Goal: Task Accomplishment & Management: Complete application form

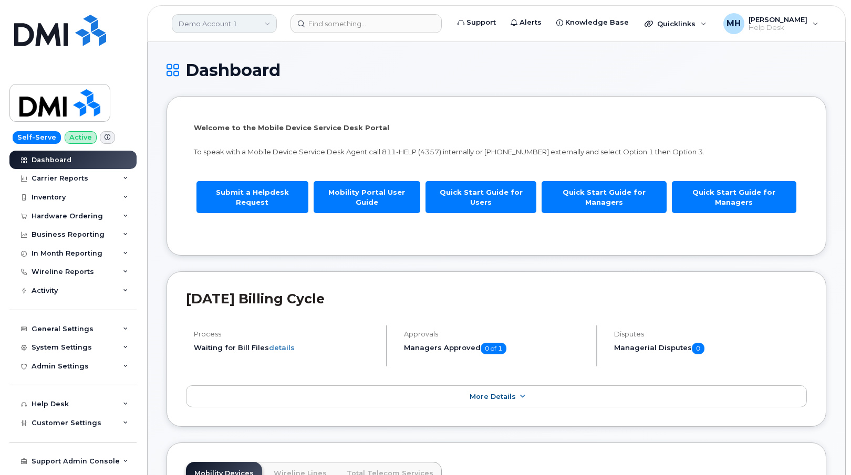
click at [233, 24] on link "Demo Account 1" at bounding box center [224, 23] width 105 height 19
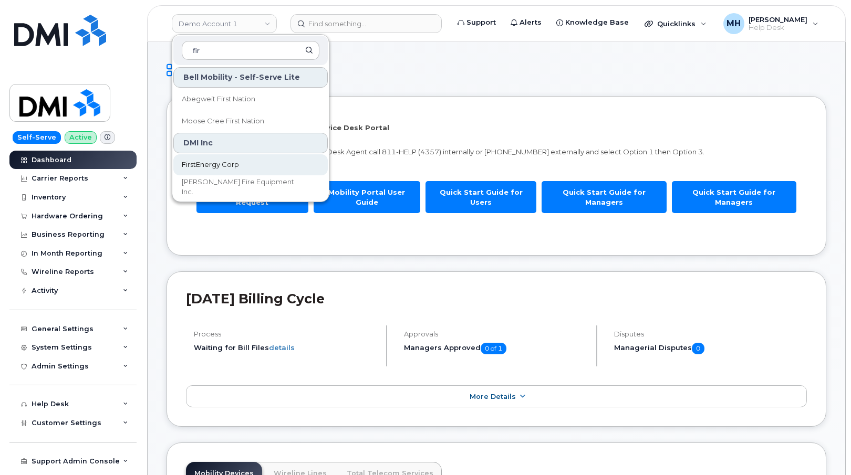
type input "fir"
click at [211, 160] on span "FirstEnergy Corp" at bounding box center [210, 165] width 57 height 11
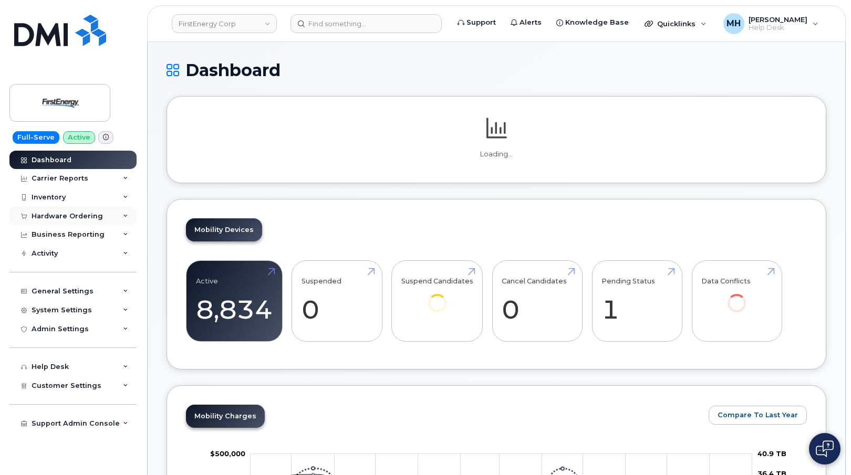
click at [89, 222] on div "Hardware Ordering" at bounding box center [72, 216] width 127 height 19
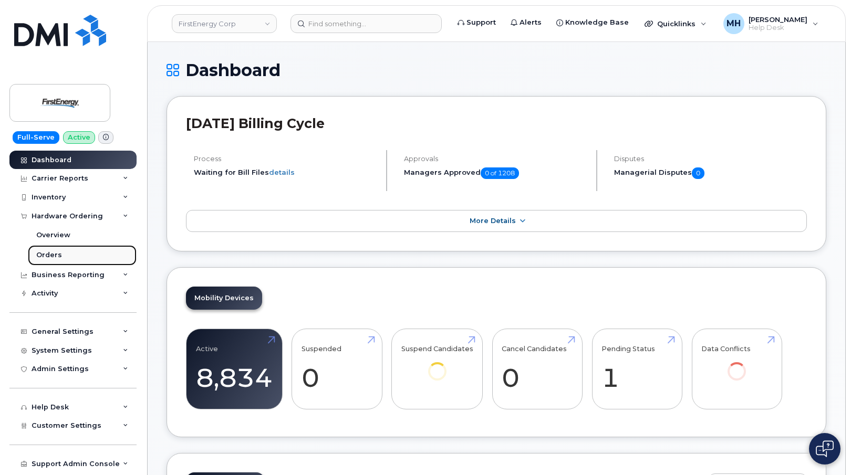
click at [58, 256] on div "Orders" at bounding box center [49, 255] width 26 height 9
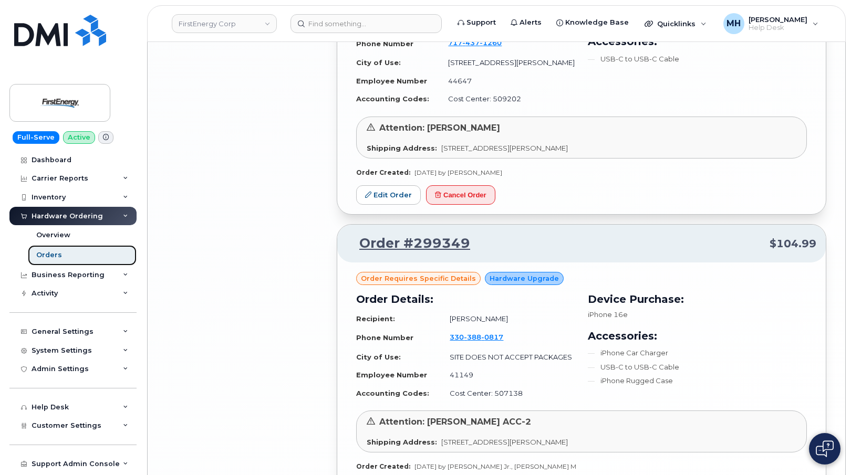
scroll to position [2129, 0]
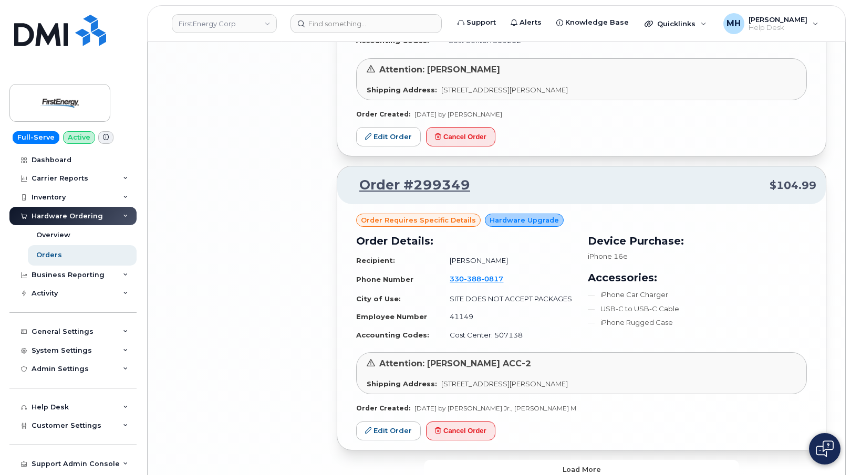
click at [625, 460] on button "Load more" at bounding box center [581, 469] width 315 height 19
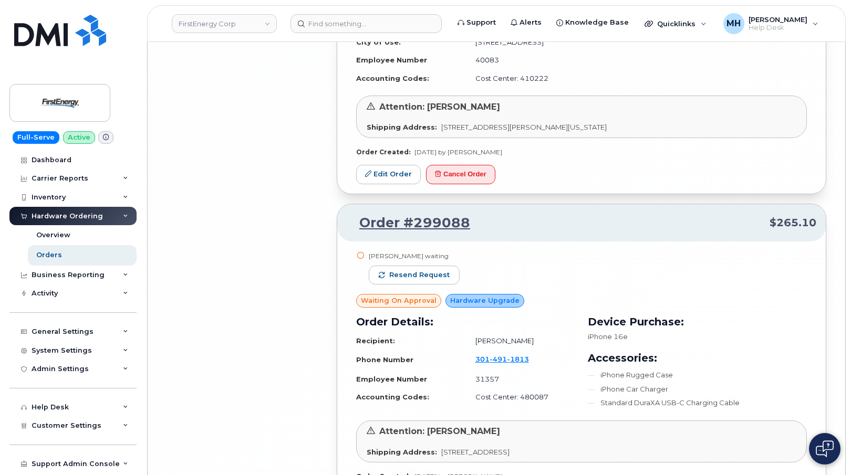
scroll to position [4627, 0]
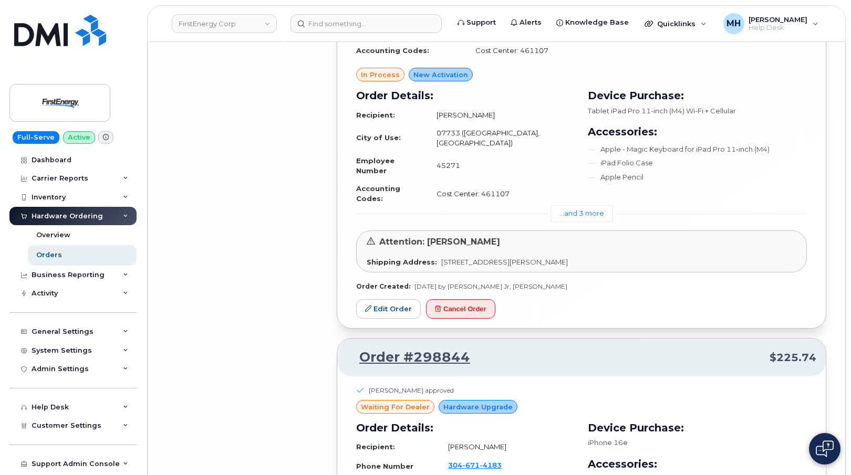
scroll to position [7152, 0]
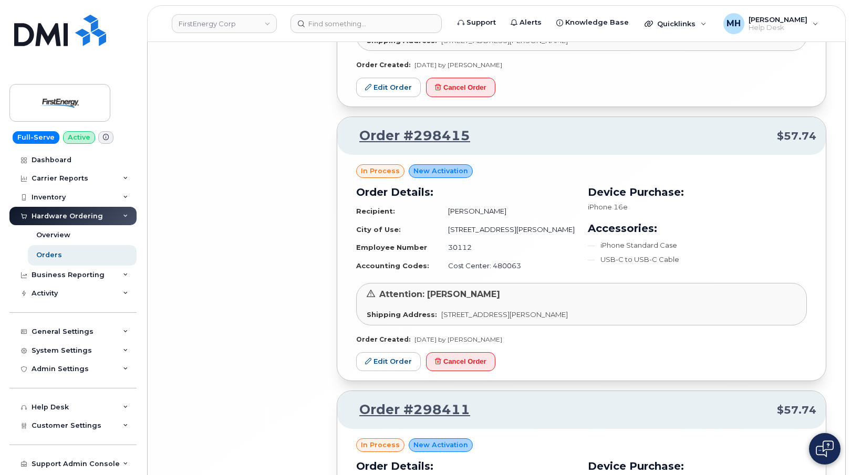
scroll to position [9619, 0]
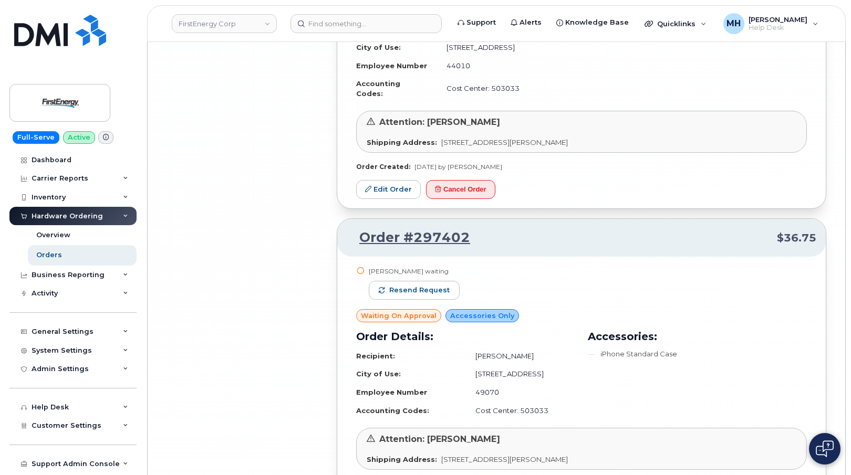
scroll to position [12139, 0]
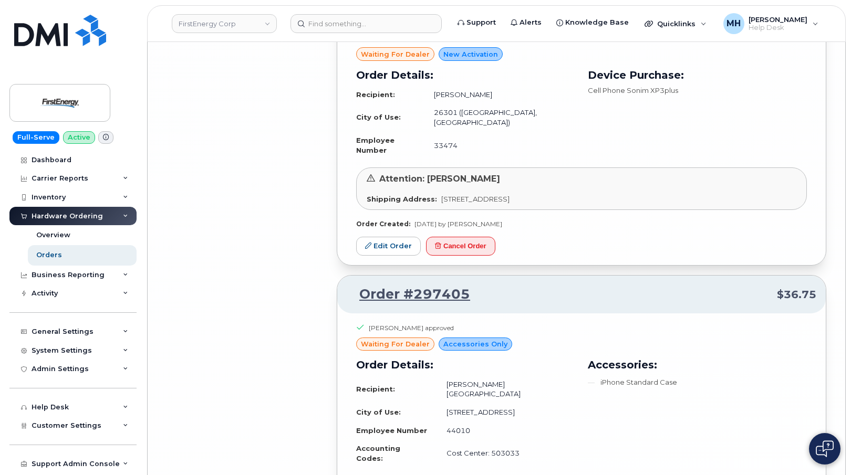
scroll to position [11701, 0]
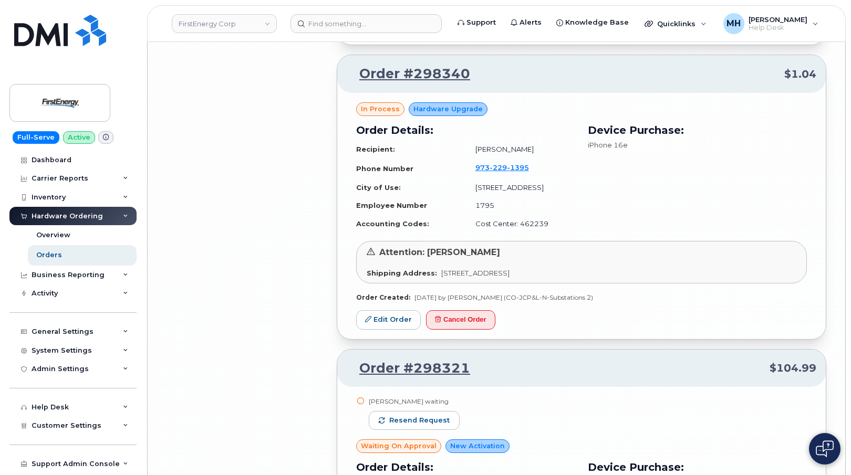
scroll to position [10441, 0]
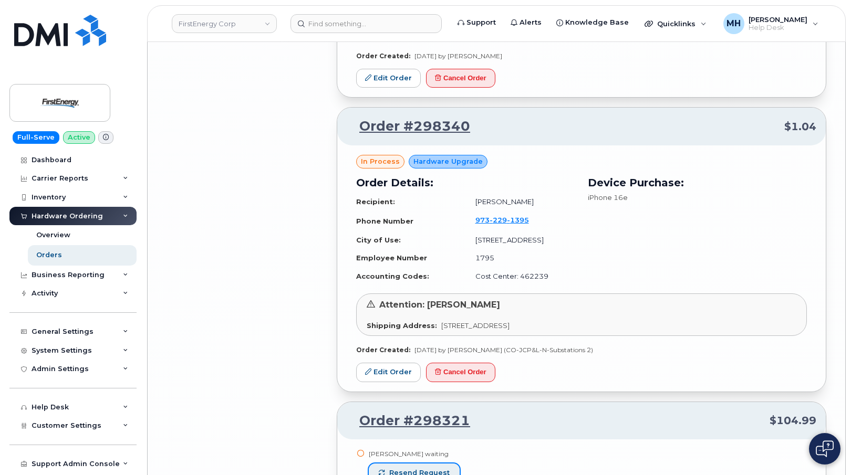
click at [450, 464] on button "Resend request" at bounding box center [414, 473] width 91 height 19
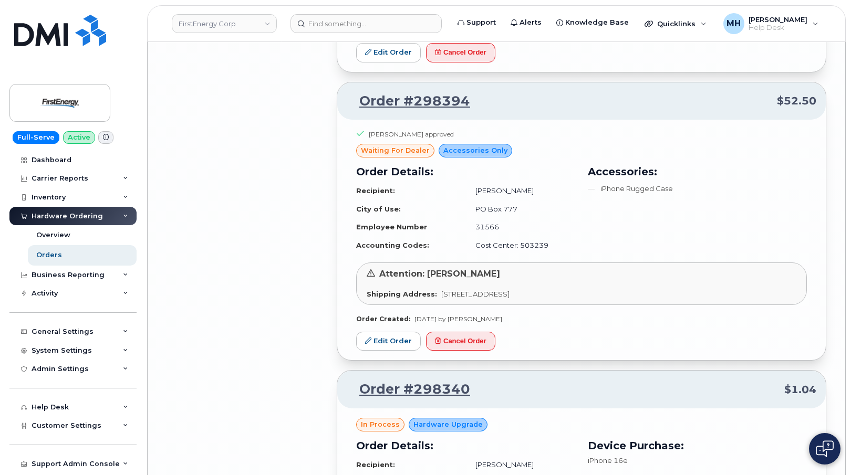
scroll to position [10178, 0]
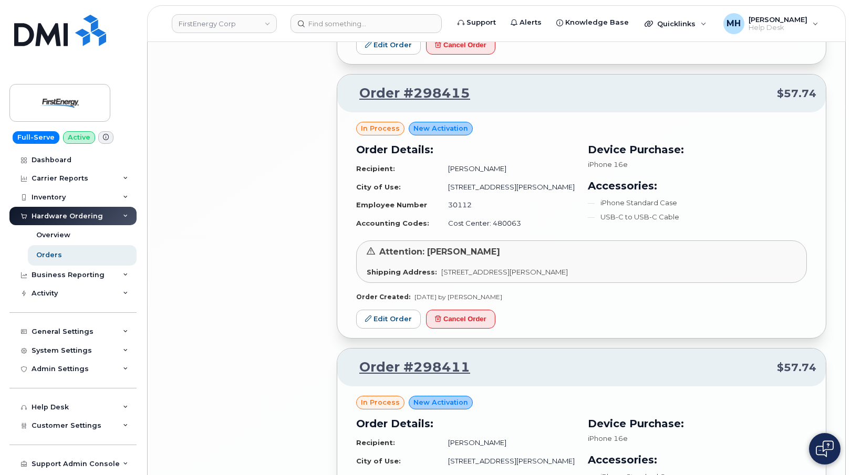
scroll to position [9600, 0]
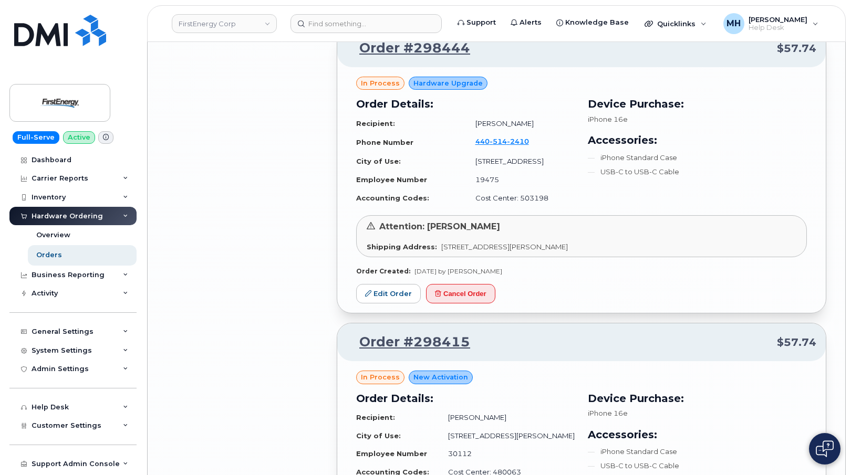
scroll to position [9337, 0]
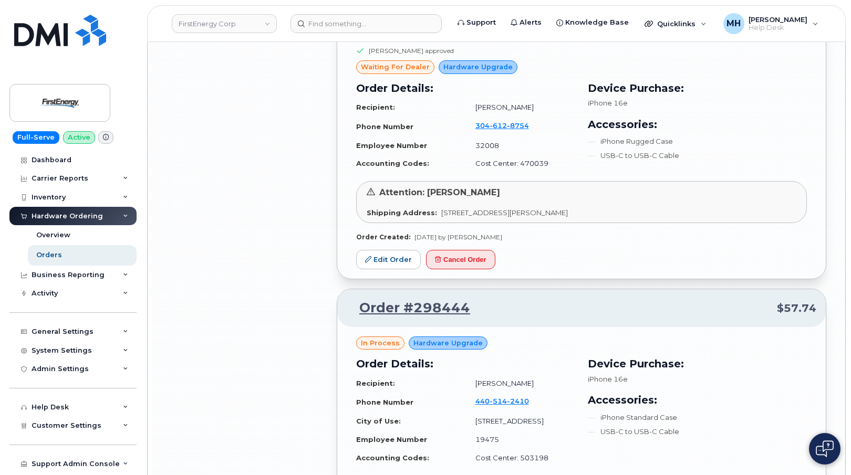
scroll to position [9075, 0]
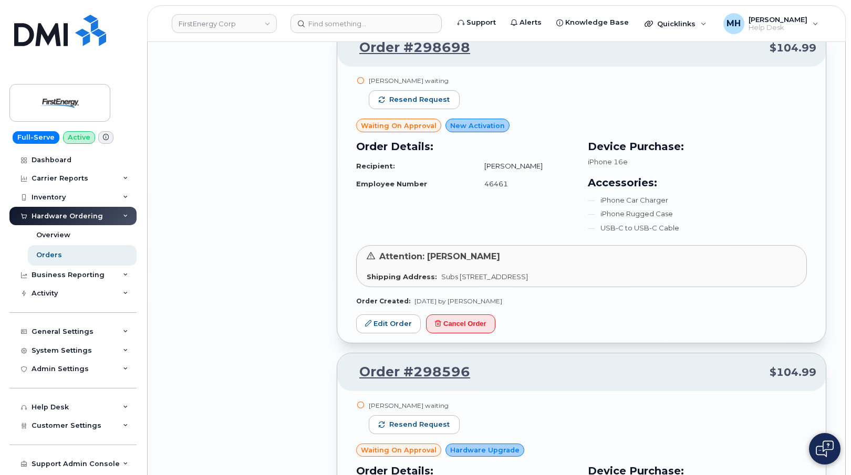
scroll to position [8181, 0]
click at [442, 421] on span "Resend request" at bounding box center [419, 425] width 60 height 9
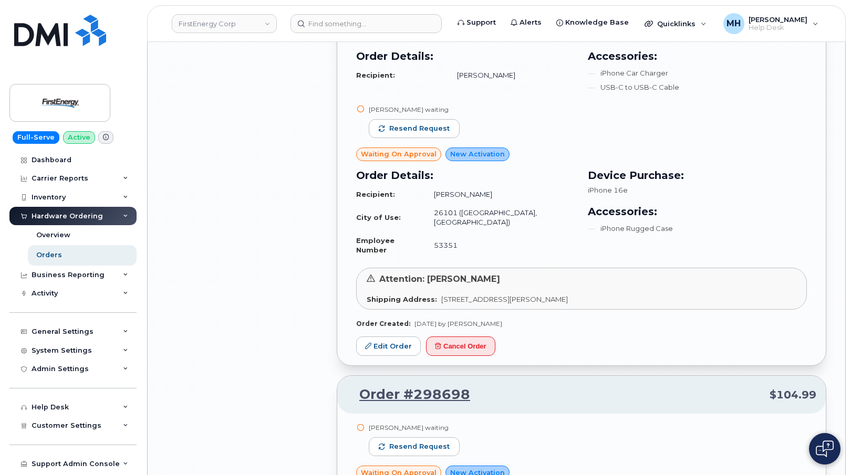
scroll to position [7814, 0]
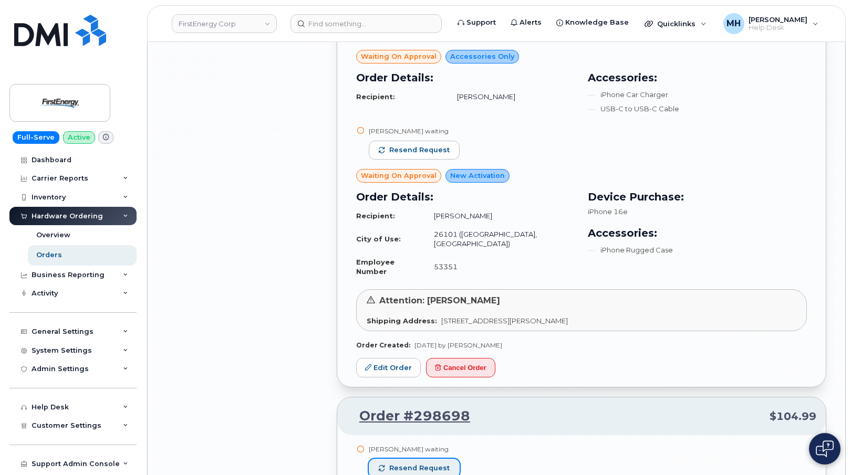
click at [435, 464] on span "Resend request" at bounding box center [419, 468] width 60 height 9
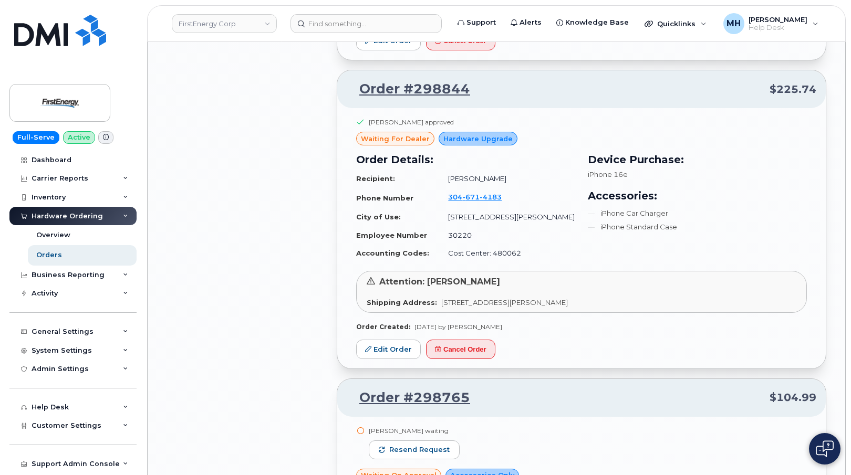
scroll to position [7393, 0]
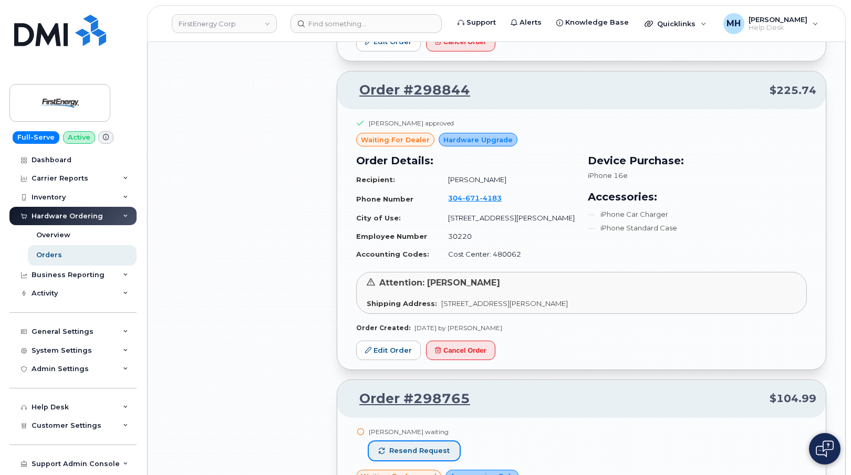
click at [447, 442] on button "Resend request" at bounding box center [414, 451] width 91 height 19
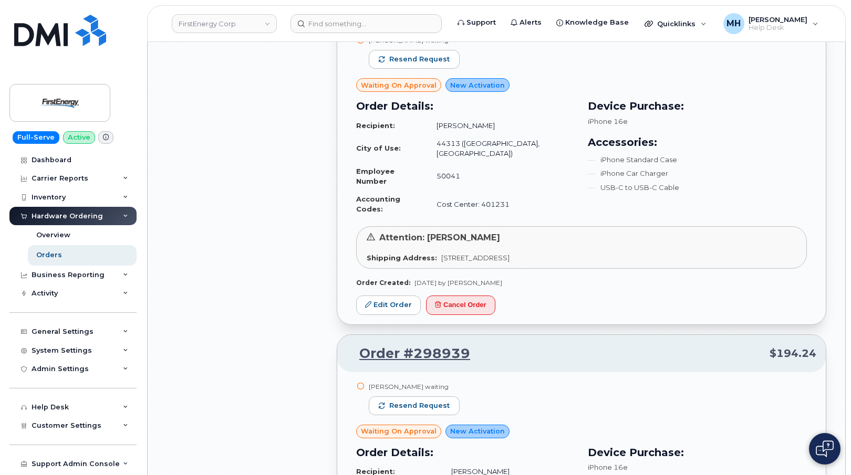
scroll to position [6343, 0]
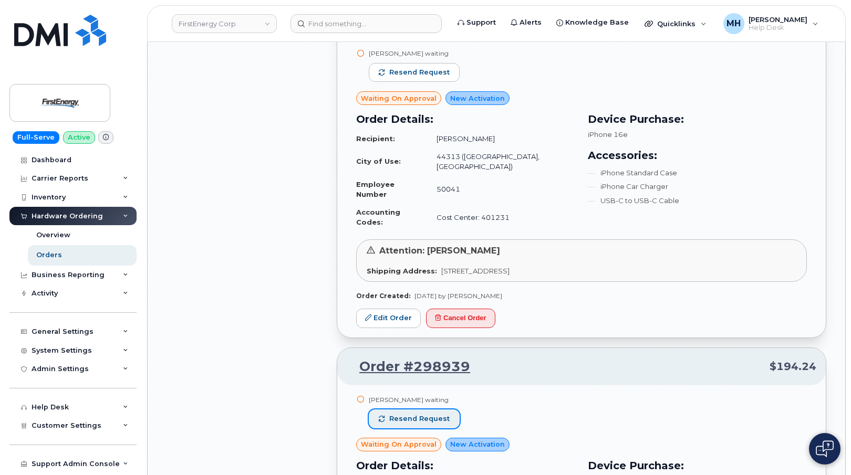
click at [401, 410] on button "Resend request" at bounding box center [414, 419] width 91 height 19
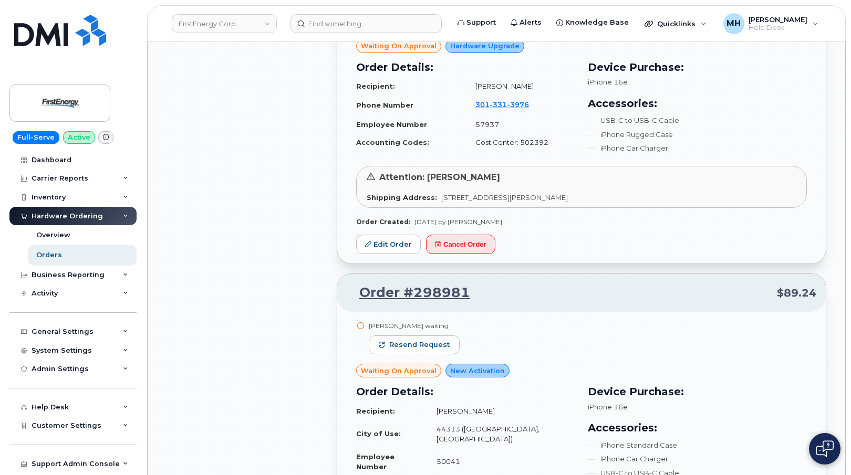
scroll to position [5975, 0]
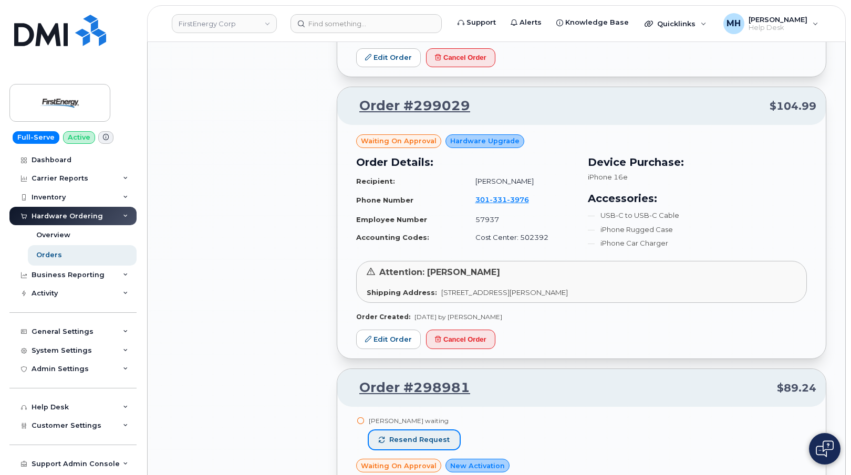
click at [406, 436] on span "Resend request" at bounding box center [419, 440] width 60 height 9
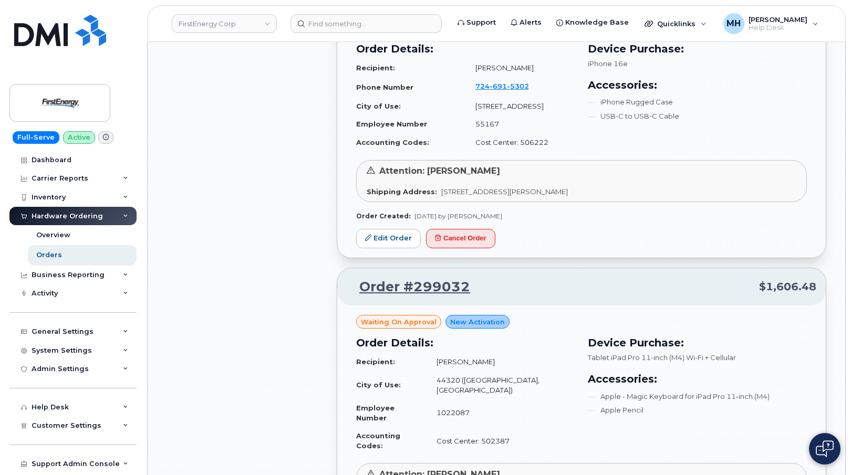
scroll to position [5190, 0]
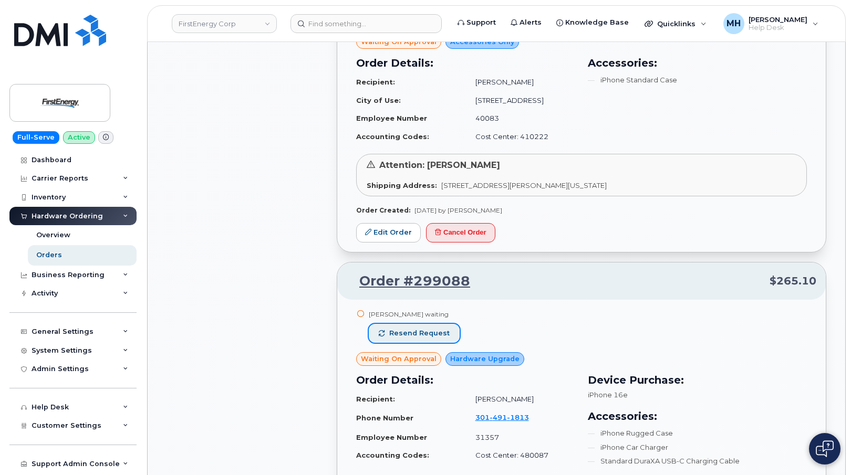
click at [424, 329] on span "Resend request" at bounding box center [419, 333] width 60 height 9
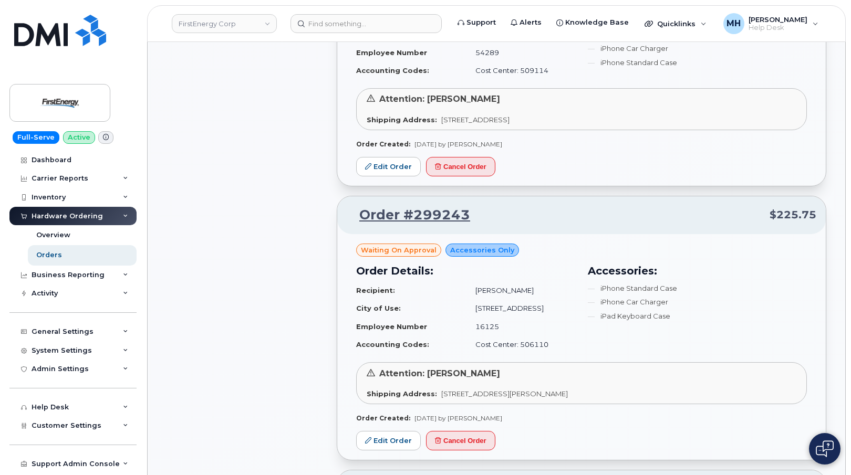
scroll to position [3298, 0]
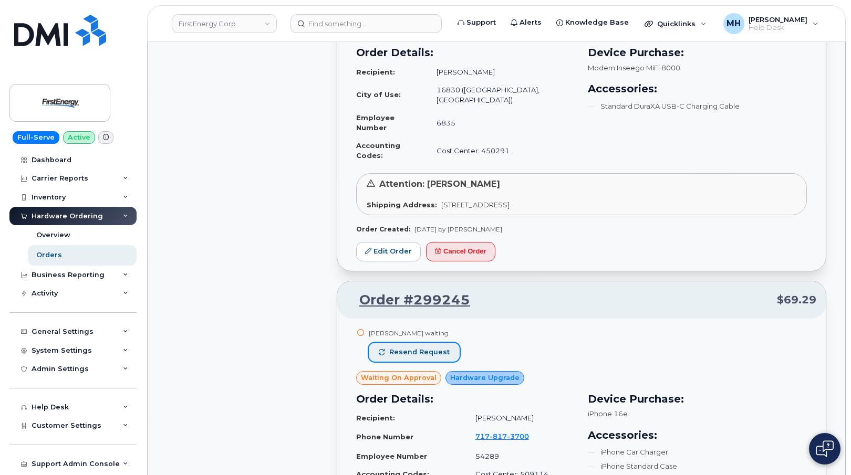
click at [447, 343] on button "Resend request" at bounding box center [414, 352] width 91 height 19
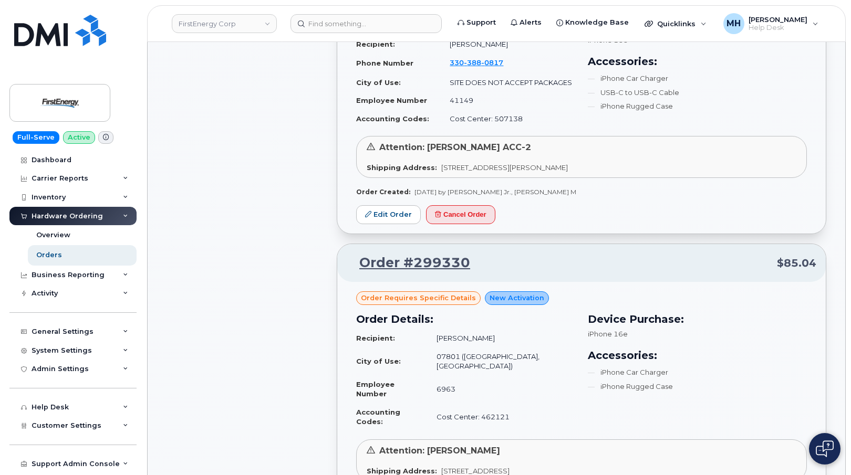
scroll to position [2353, 0]
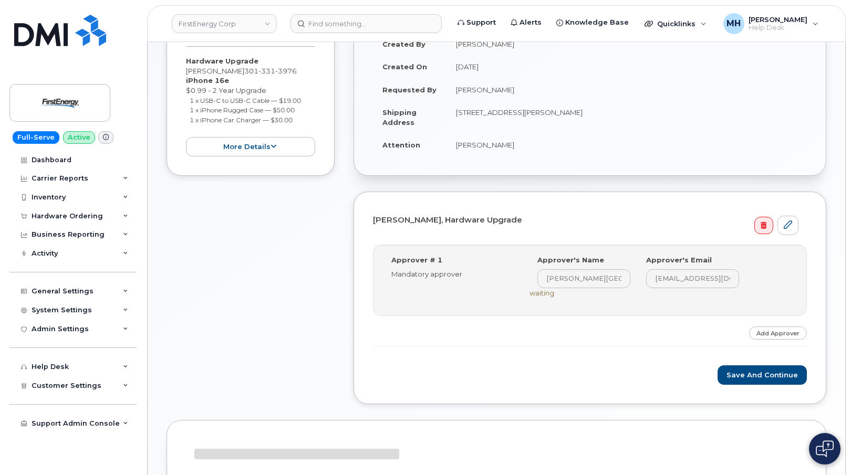
scroll to position [210, 0]
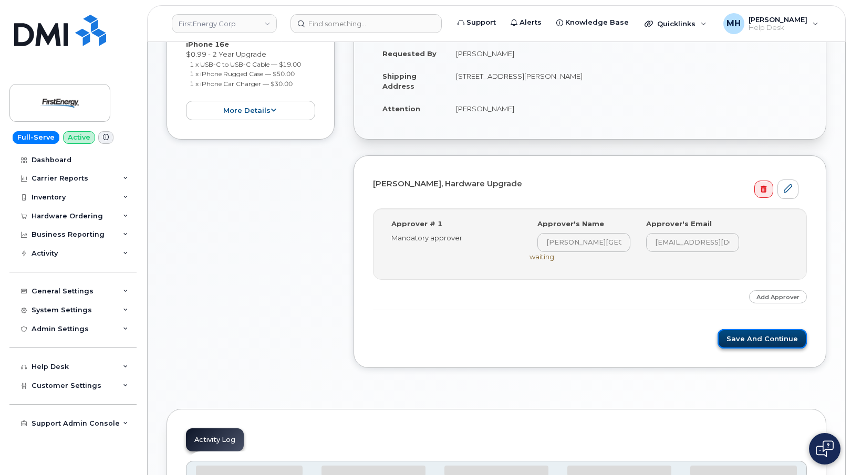
click at [738, 345] on button "Save and Continue" at bounding box center [762, 338] width 89 height 19
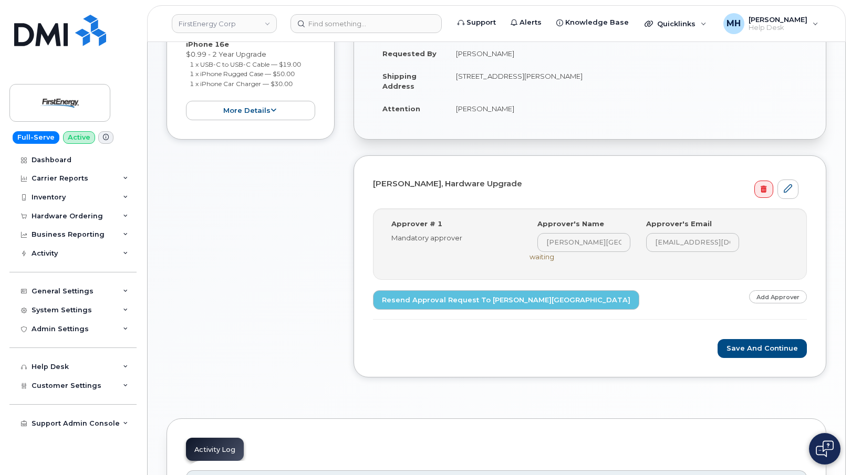
scroll to position [399, 0]
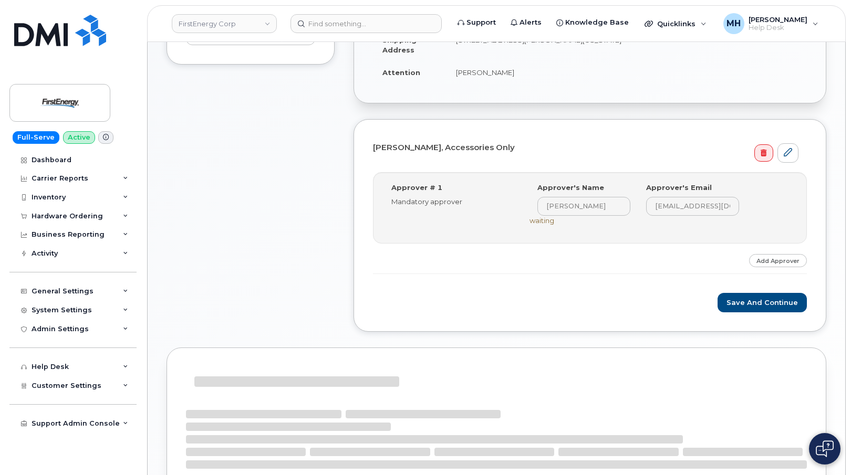
scroll to position [263, 0]
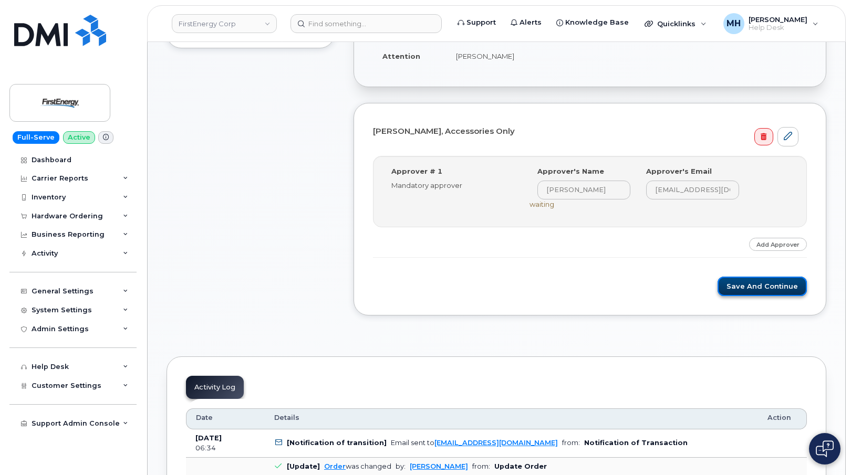
click at [722, 284] on button "Save and Continue" at bounding box center [762, 286] width 89 height 19
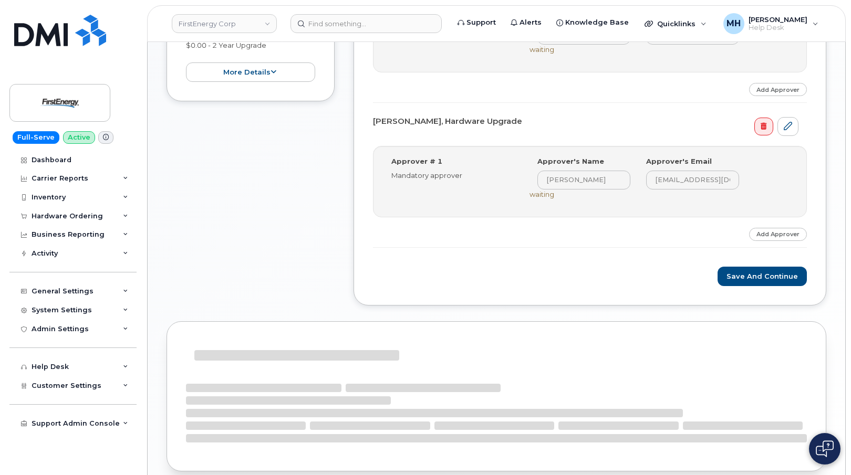
scroll to position [420, 0]
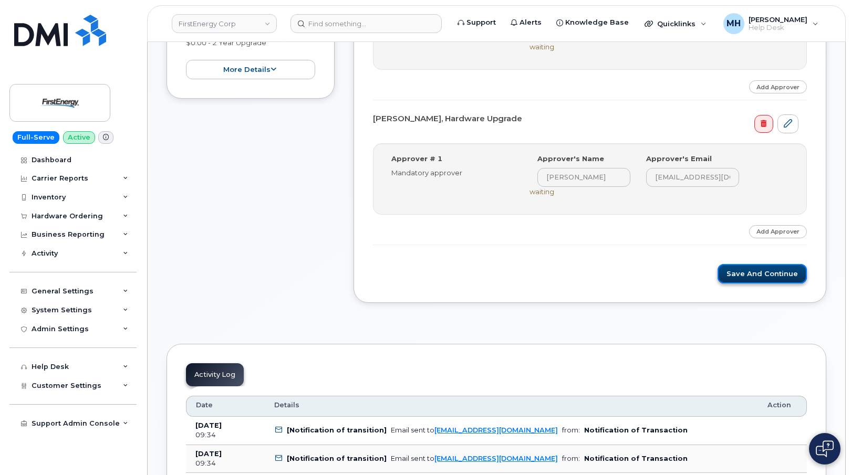
click at [734, 276] on button "Save and Continue" at bounding box center [762, 273] width 89 height 19
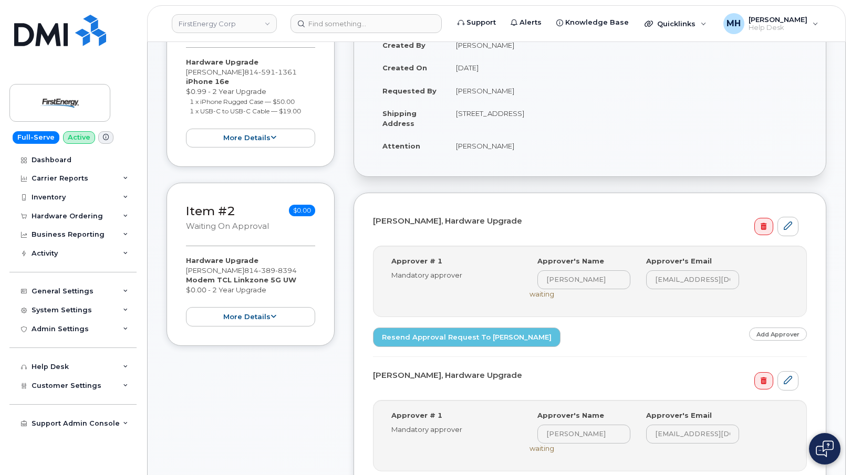
scroll to position [158, 0]
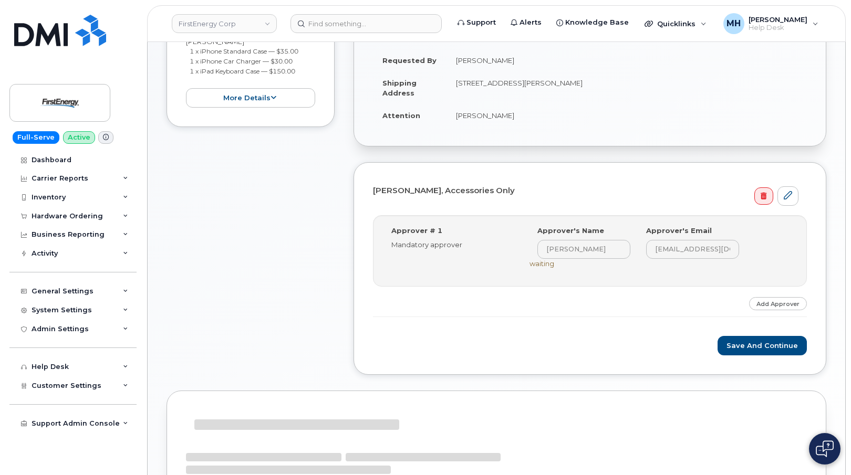
scroll to position [210, 0]
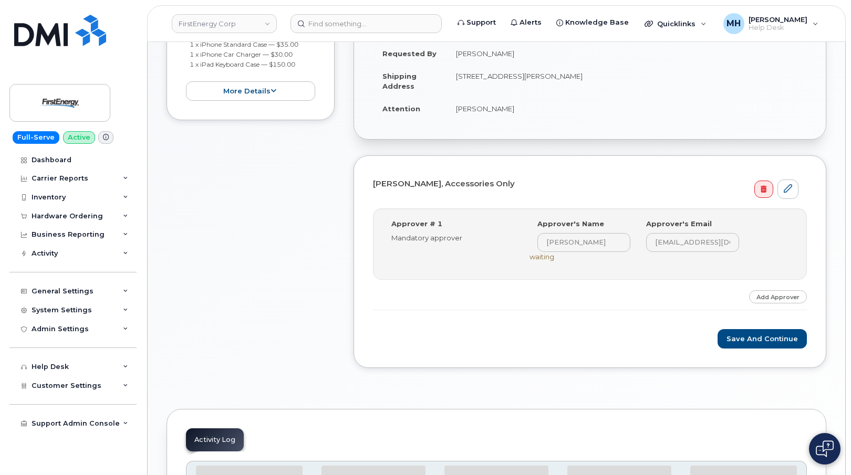
click at [712, 335] on div "Save and Continue" at bounding box center [590, 338] width 434 height 19
click at [729, 336] on button "Save and Continue" at bounding box center [762, 338] width 89 height 19
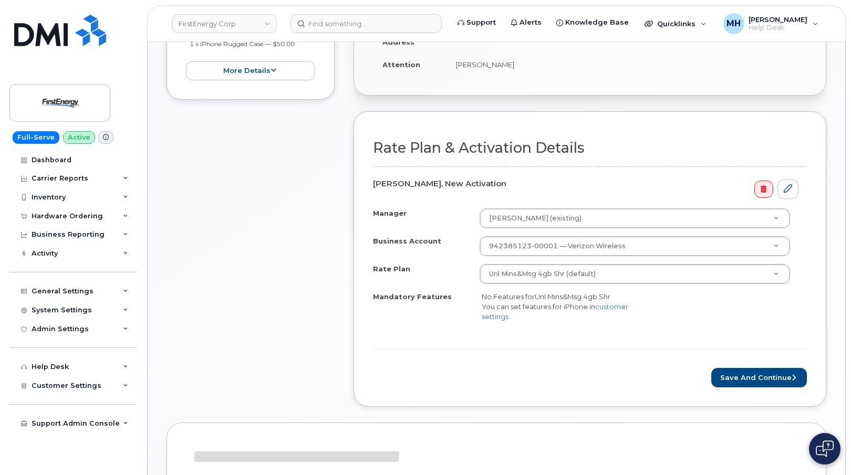
scroll to position [368, 0]
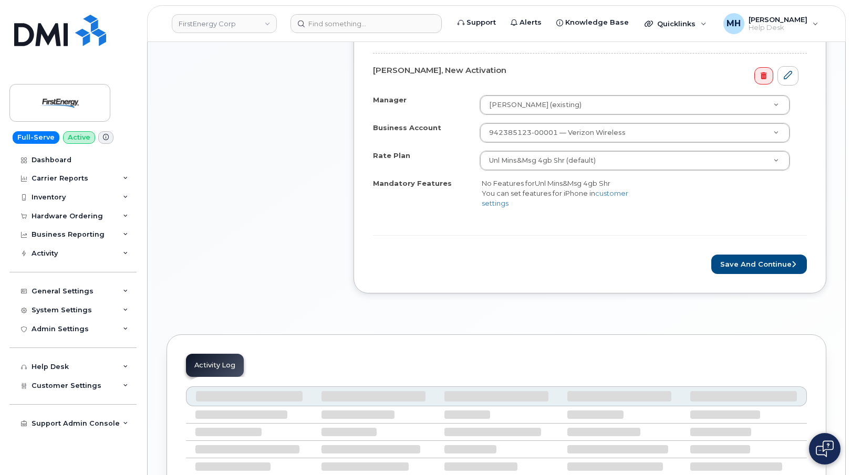
click at [734, 254] on form "Rate Plan & Activation Details [PERSON_NAME], New Activation Manager [PERSON_NA…" at bounding box center [590, 150] width 434 height 247
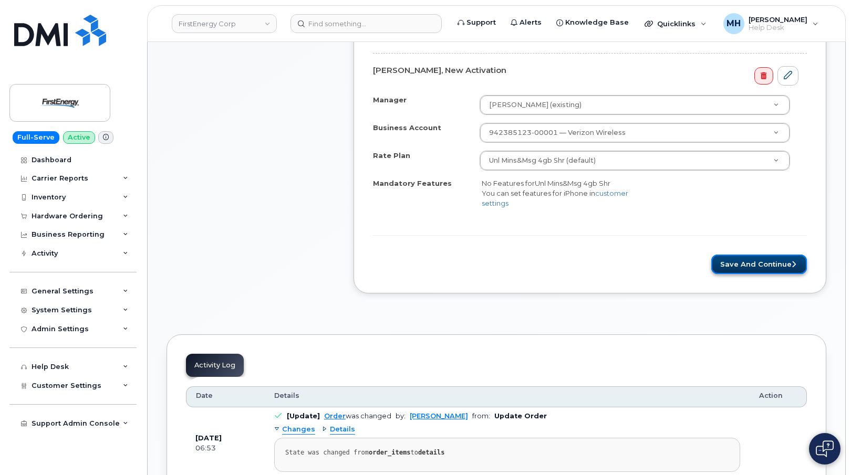
click at [731, 271] on button "Save and Continue" at bounding box center [759, 264] width 96 height 19
click at [731, 271] on div "Please wait..." at bounding box center [590, 264] width 434 height 19
